Goal: Transaction & Acquisition: Purchase product/service

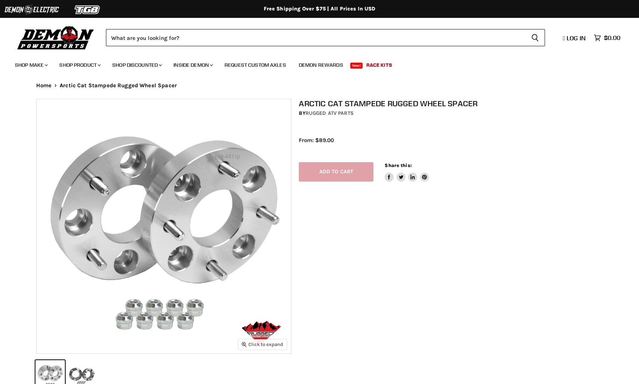
select select "******"
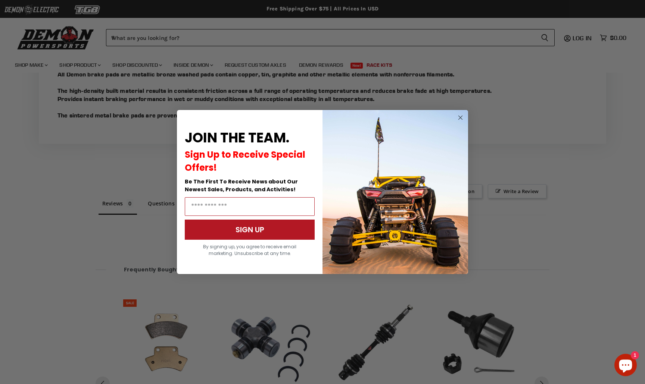
scroll to position [677, 0]
